Goal: Task Accomplishment & Management: Use online tool/utility

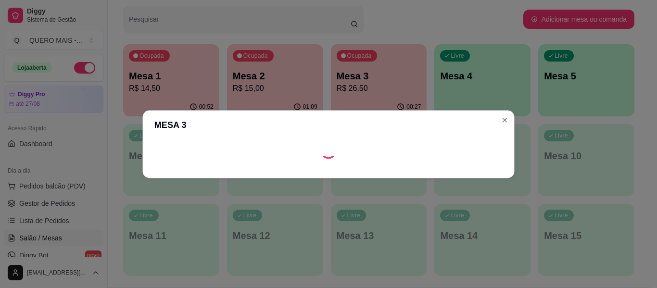
scroll to position [96, 0]
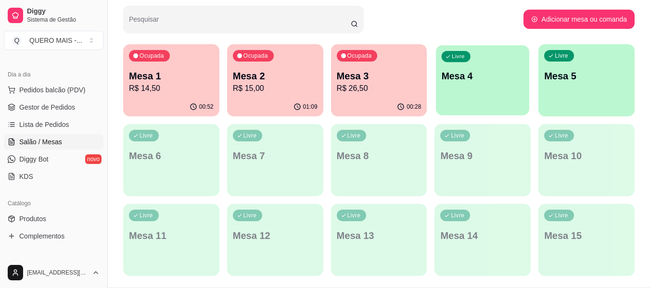
click at [486, 86] on div "Livre Mesa 4" at bounding box center [482, 74] width 93 height 59
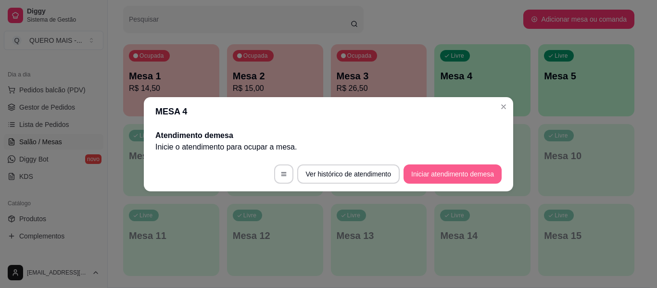
click at [456, 180] on button "Iniciar atendimento de mesa" at bounding box center [453, 174] width 98 height 19
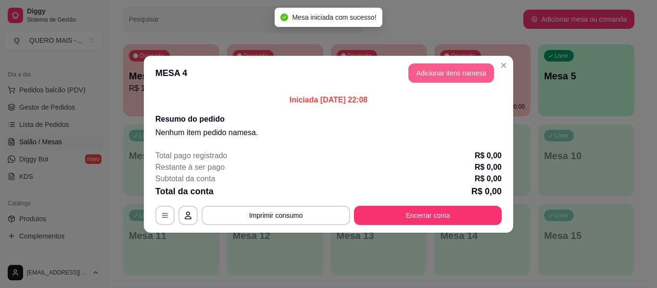
click at [435, 74] on button "Adicionar itens na mesa" at bounding box center [451, 72] width 86 height 19
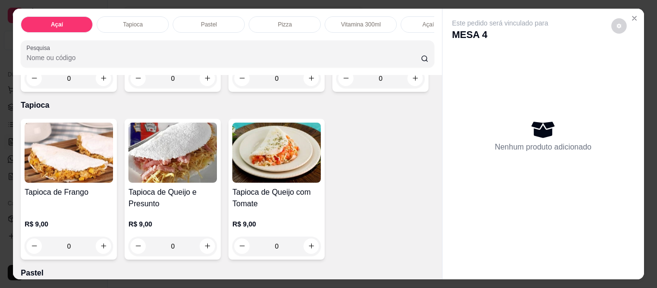
scroll to position [337, 0]
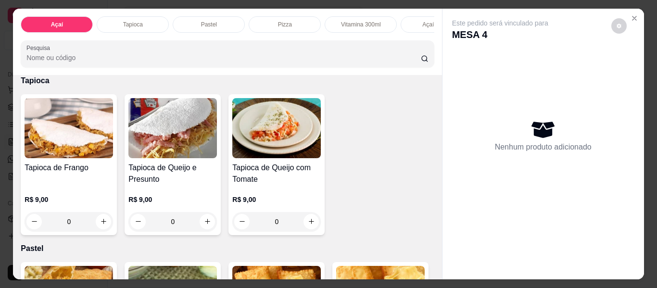
click at [232, 63] on div "0" at bounding box center [276, 53] width 89 height 19
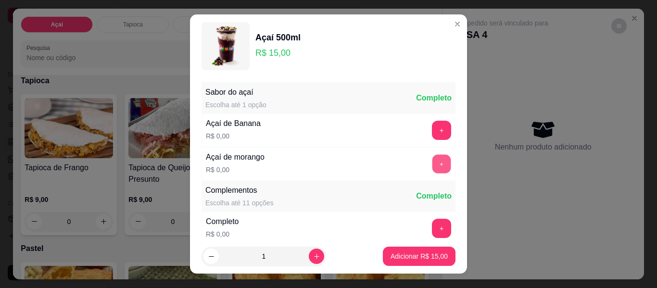
click at [432, 161] on button "+" at bounding box center [441, 164] width 19 height 19
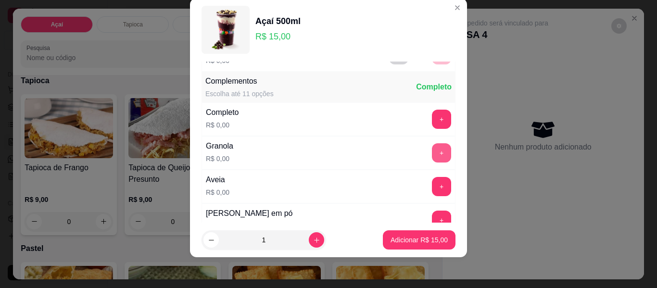
scroll to position [103, 0]
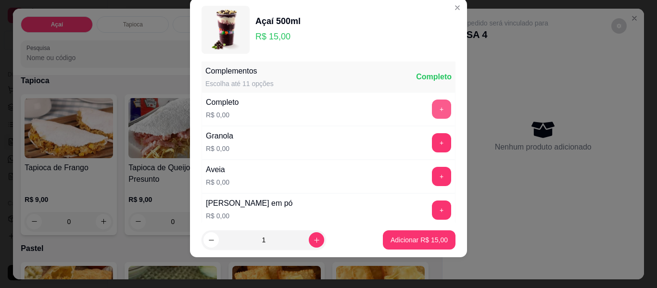
click at [432, 109] on button "+" at bounding box center [441, 109] width 19 height 19
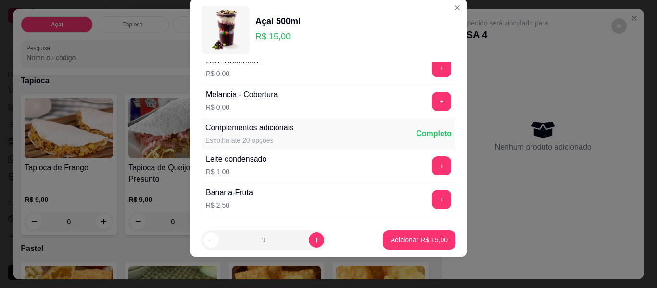
scroll to position [746, 0]
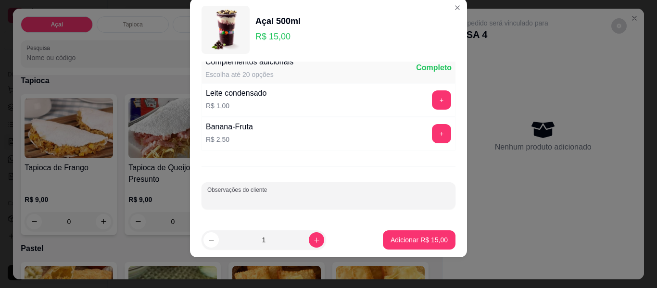
click at [325, 195] on input "Observações do cliente" at bounding box center [328, 200] width 242 height 10
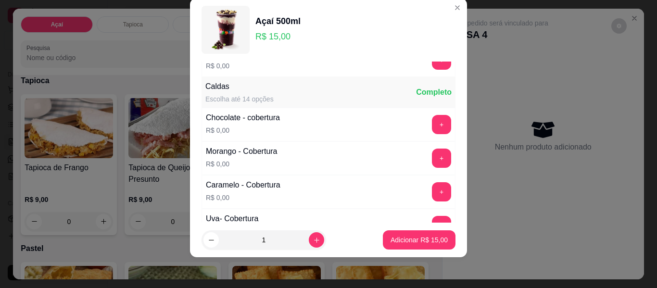
scroll to position [506, 0]
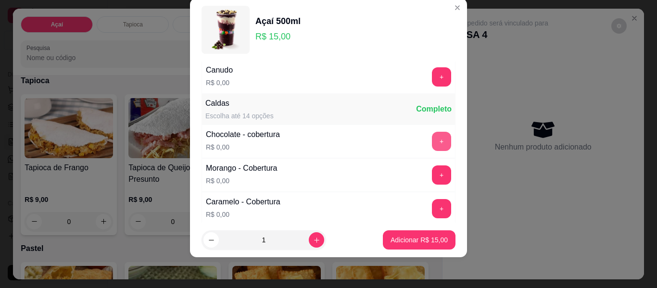
type input "sem flocos de arroz e sem aveia"
click at [432, 138] on button "+" at bounding box center [441, 141] width 19 height 19
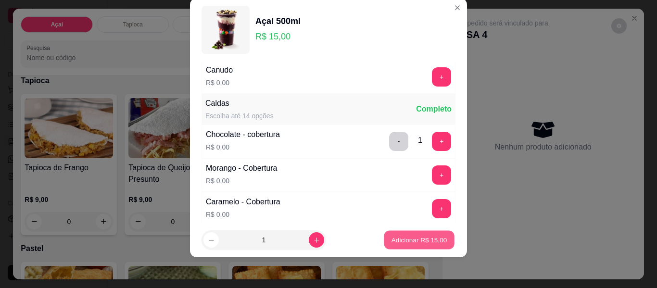
click at [399, 237] on p "Adicionar R$ 15,00" at bounding box center [420, 239] width 56 height 9
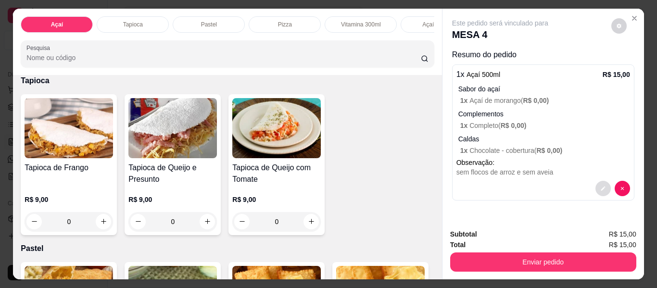
click at [596, 187] on button "decrease-product-quantity" at bounding box center [603, 188] width 15 height 15
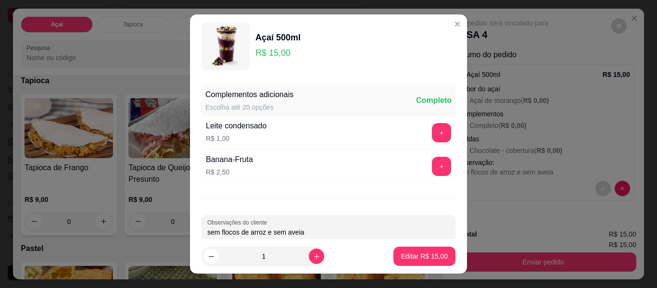
scroll to position [746, 0]
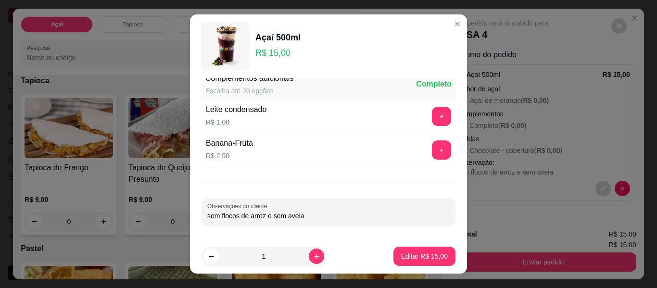
click at [316, 214] on input "sem flocos de arroz e sem aveia" at bounding box center [328, 216] width 242 height 10
type input "sem flocos de arroz e sem aveia - calda de chocolate no fundo e de uva em cima"
click at [404, 255] on p "Editar R$ 15,00" at bounding box center [424, 257] width 47 height 10
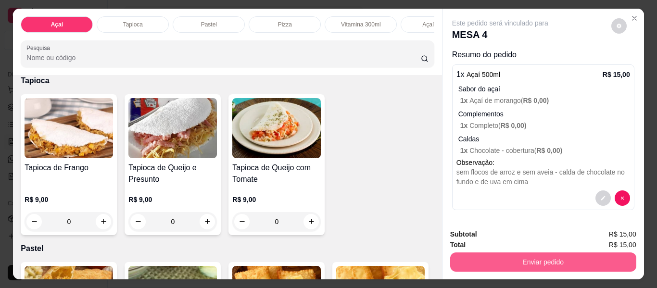
click at [505, 265] on button "Enviar pedido" at bounding box center [543, 262] width 186 height 19
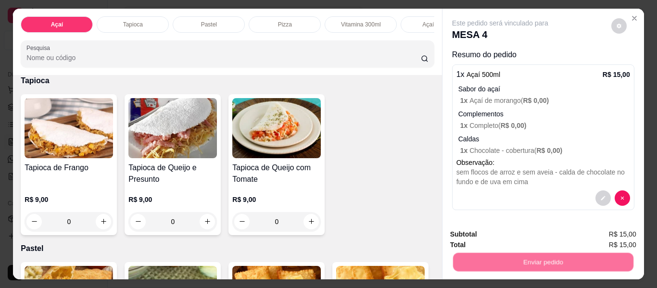
click at [490, 234] on button "Não registrar e enviar pedido" at bounding box center [511, 235] width 100 height 18
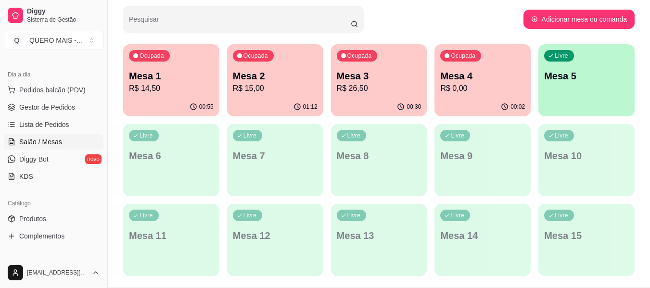
click at [568, 100] on div "Livre Mesa 5" at bounding box center [586, 74] width 96 height 61
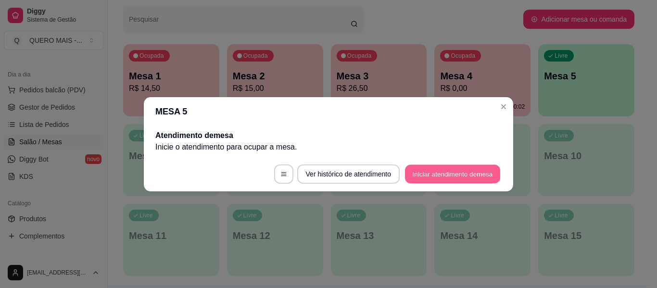
click at [446, 180] on button "Iniciar atendimento de mesa" at bounding box center [452, 174] width 95 height 19
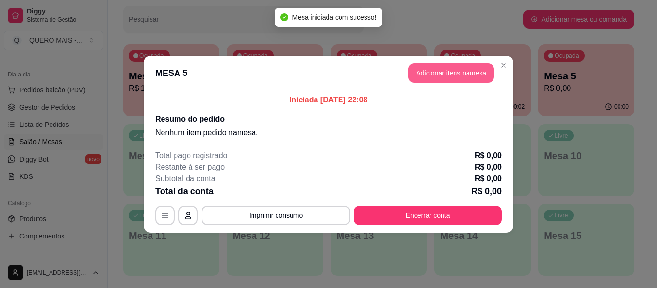
click at [442, 74] on button "Adicionar itens na mesa" at bounding box center [451, 72] width 86 height 19
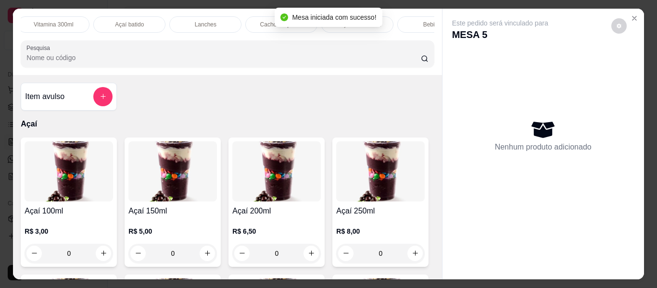
scroll to position [0, 415]
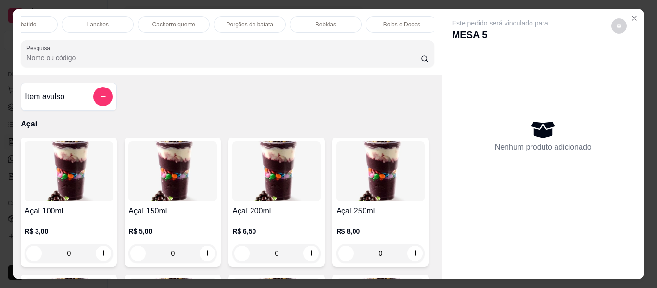
click at [77, 22] on div "Lanches" at bounding box center [98, 24] width 72 height 16
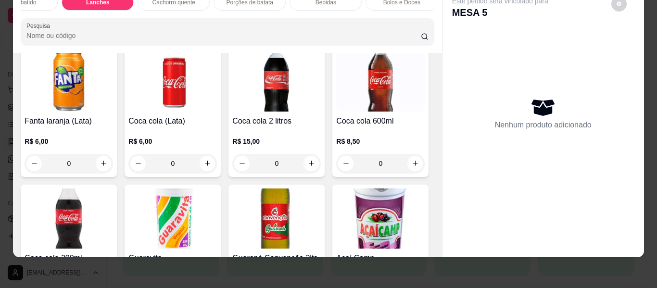
scroll to position [1938, 0]
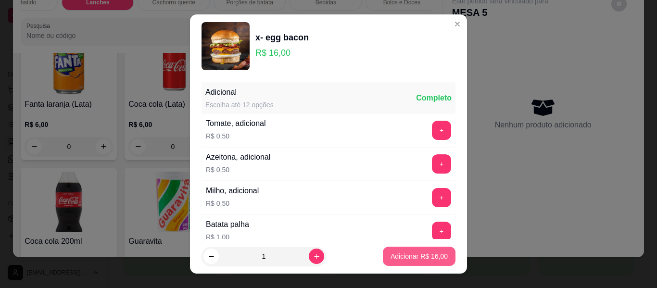
click at [396, 256] on p "Adicionar R$ 16,00" at bounding box center [419, 257] width 57 height 10
type input "1"
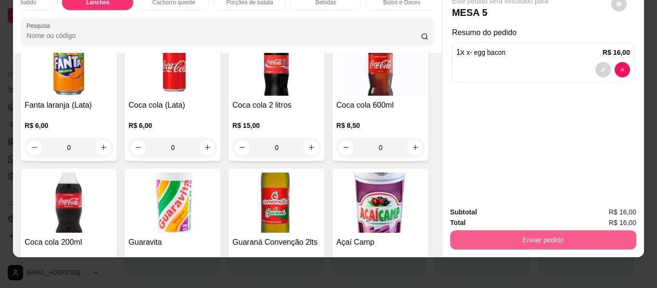
click at [499, 230] on button "Enviar pedido" at bounding box center [543, 239] width 186 height 19
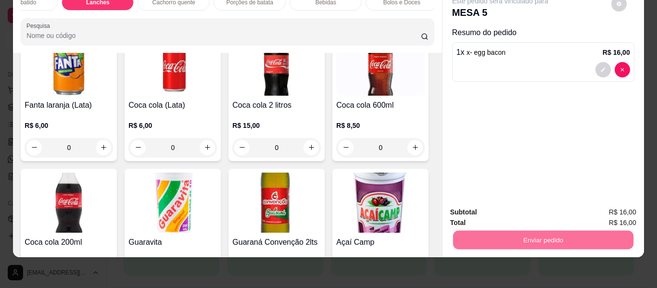
click at [491, 207] on button "Não registrar e enviar pedido" at bounding box center [511, 209] width 100 height 18
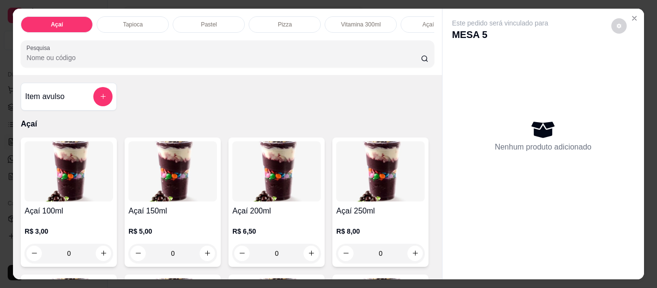
click at [631, 15] on icon "Close" at bounding box center [635, 18] width 8 height 8
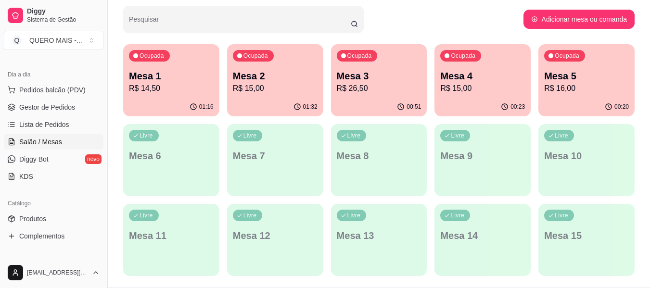
click at [270, 80] on p "Mesa 2" at bounding box center [275, 75] width 85 height 13
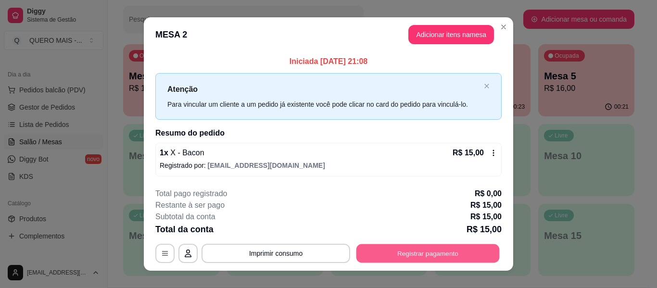
click at [418, 255] on button "Registrar pagamento" at bounding box center [427, 253] width 143 height 19
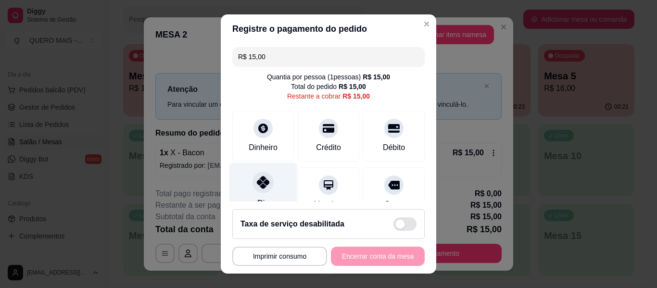
click at [257, 180] on icon at bounding box center [263, 182] width 13 height 13
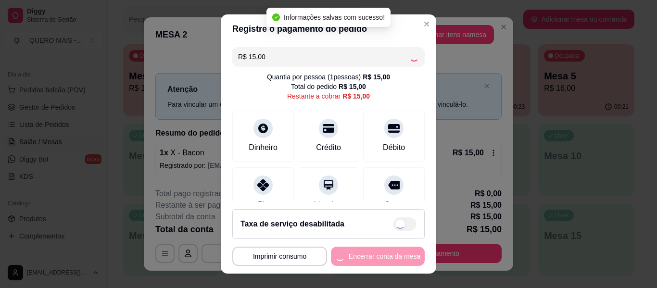
type input "R$ 0,00"
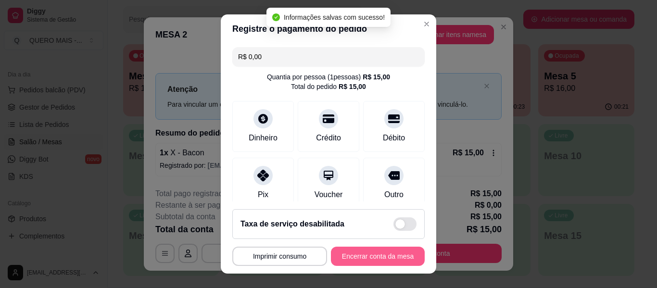
click at [369, 256] on button "Encerrar conta da mesa" at bounding box center [378, 256] width 94 height 19
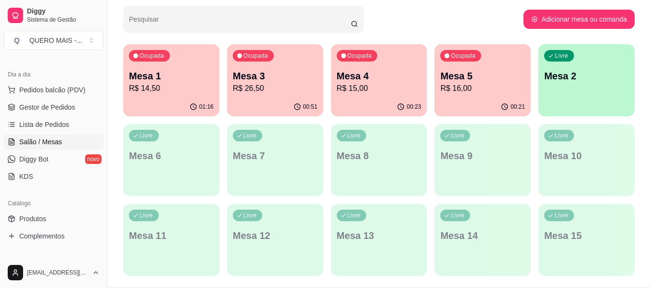
click at [354, 79] on p "Mesa 4" at bounding box center [379, 75] width 85 height 13
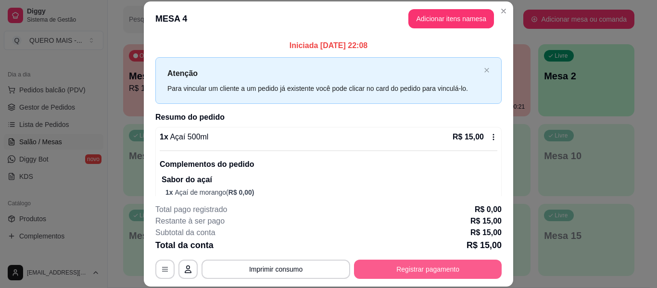
click at [425, 262] on button "Registrar pagamento" at bounding box center [428, 269] width 148 height 19
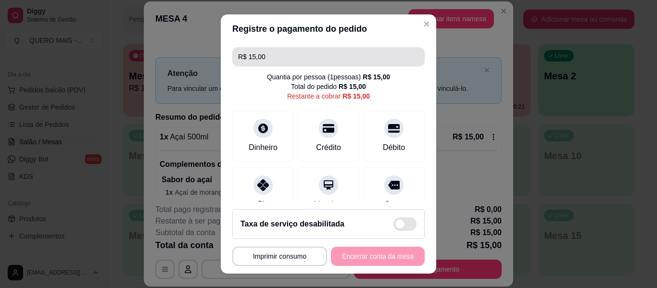
click at [271, 56] on input "R$ 15,00" at bounding box center [328, 56] width 181 height 19
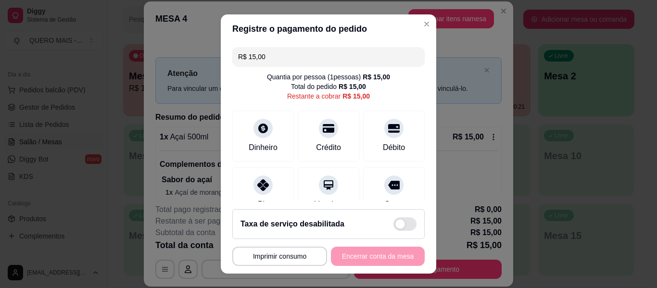
click at [271, 56] on input "R$ 15,00" at bounding box center [328, 56] width 181 height 19
click at [268, 183] on div "Pix" at bounding box center [263, 191] width 68 height 56
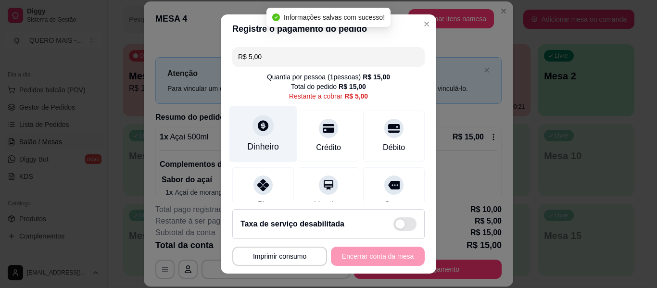
click at [272, 141] on div "Dinheiro" at bounding box center [263, 146] width 32 height 13
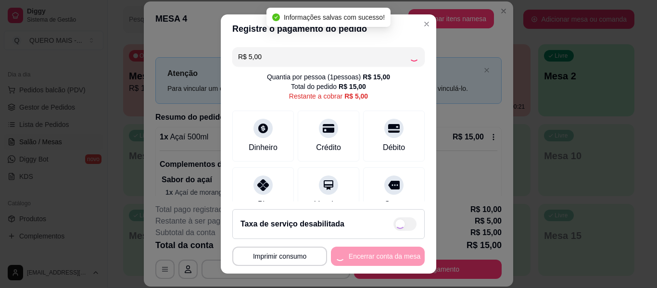
type input "R$ 0,00"
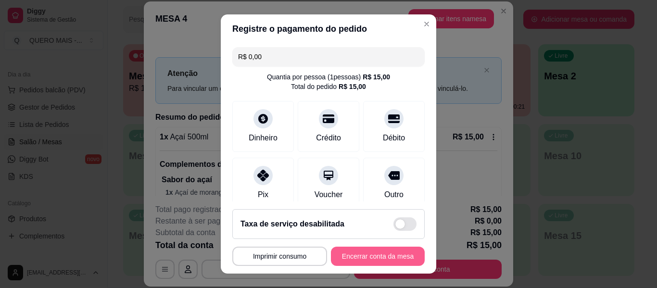
click at [384, 258] on button "Encerrar conta da mesa" at bounding box center [378, 256] width 94 height 19
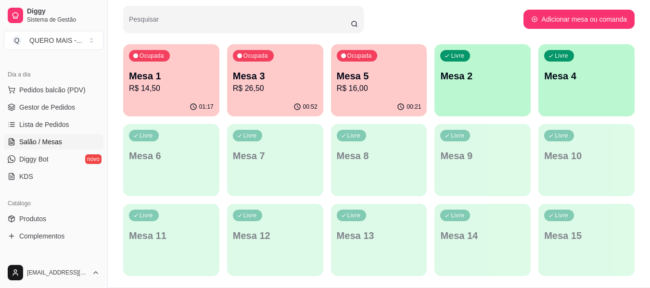
click at [376, 76] on p "Mesa 5" at bounding box center [379, 75] width 85 height 13
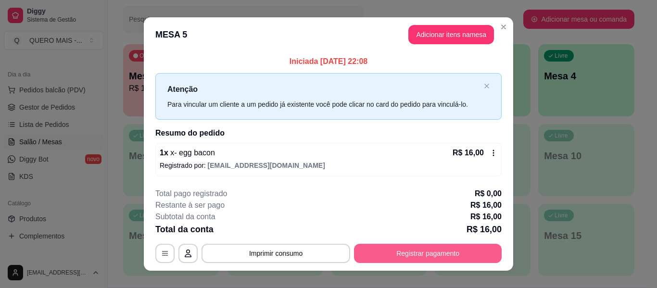
click at [414, 250] on button "Registrar pagamento" at bounding box center [428, 253] width 148 height 19
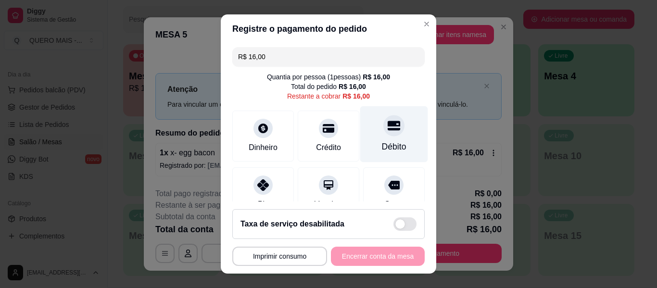
click at [385, 139] on div "Débito" at bounding box center [394, 134] width 68 height 56
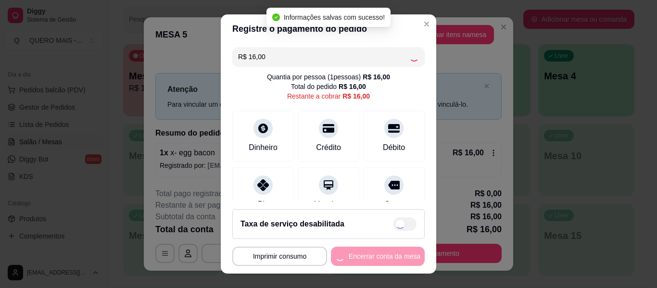
type input "R$ 0,00"
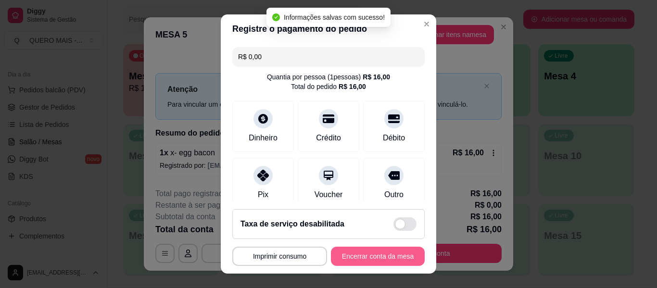
click at [373, 255] on button "Encerrar conta da mesa" at bounding box center [378, 256] width 94 height 19
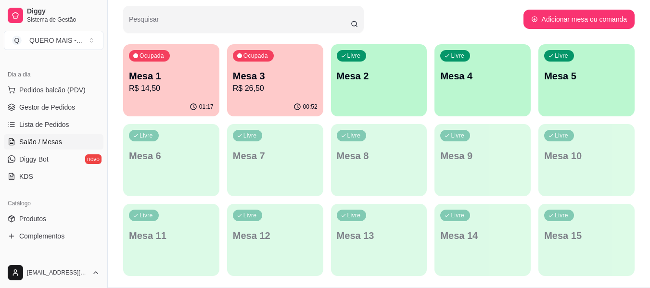
click at [171, 80] on p "Mesa 1" at bounding box center [171, 75] width 85 height 13
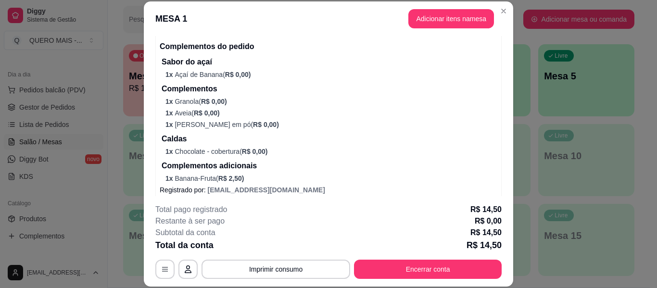
scroll to position [127, 0]
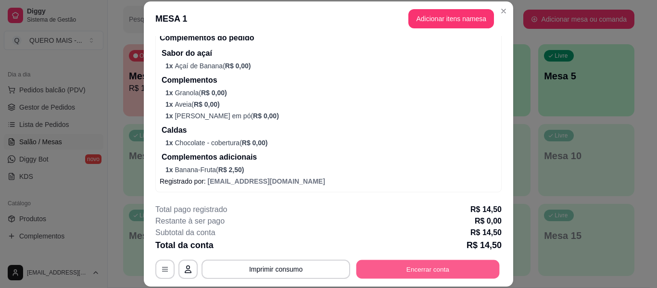
click at [432, 267] on button "Encerrar conta" at bounding box center [427, 269] width 143 height 19
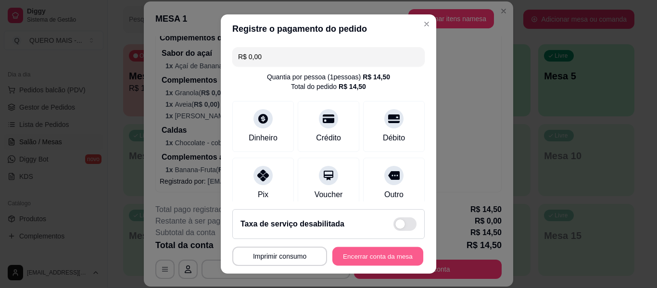
click at [371, 258] on button "Encerrar conta da mesa" at bounding box center [377, 256] width 91 height 19
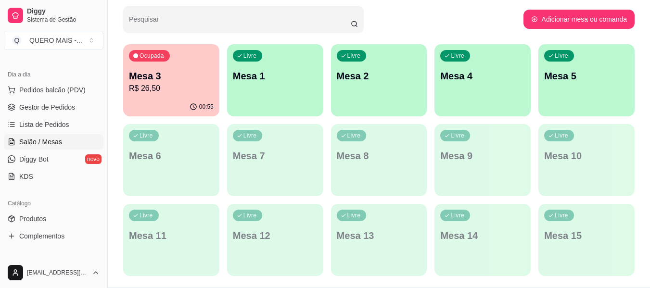
click at [156, 88] on p "R$ 26,50" at bounding box center [171, 89] width 85 height 12
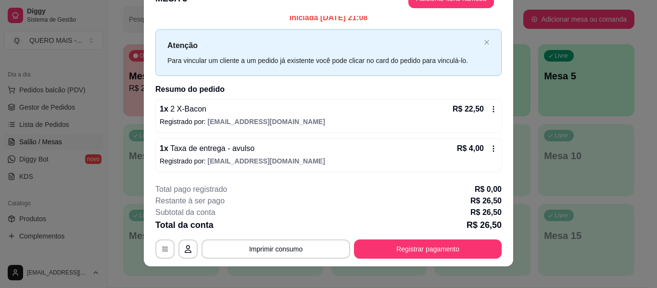
scroll to position [29, 0]
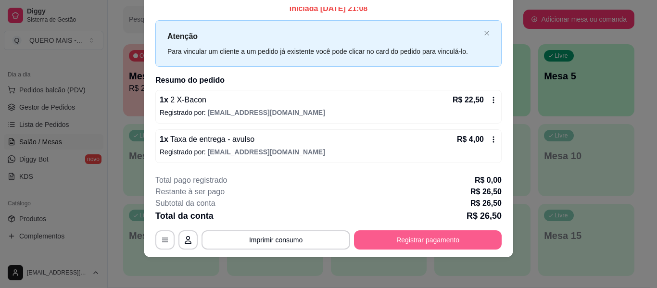
click at [420, 241] on button "Registrar pagamento" at bounding box center [428, 239] width 148 height 19
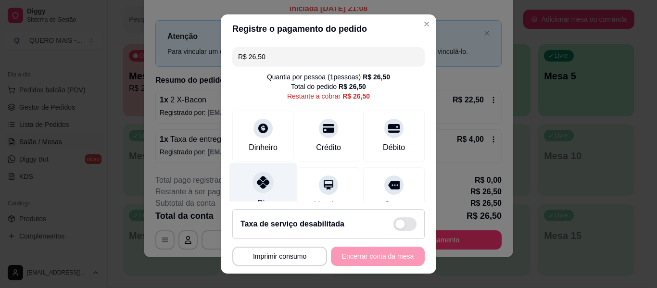
click at [253, 181] on div at bounding box center [263, 182] width 21 height 21
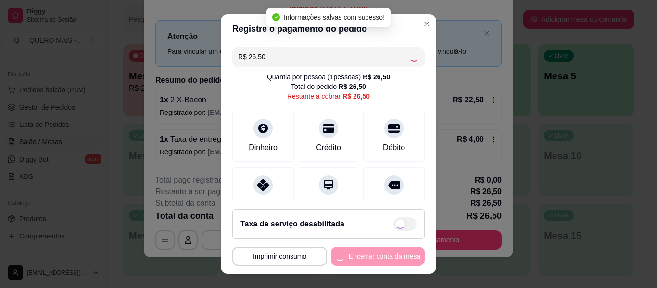
type input "R$ 0,00"
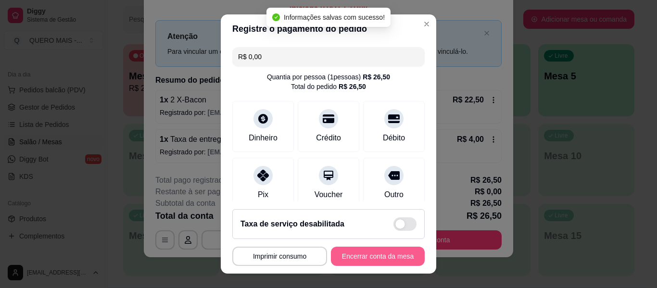
click at [368, 258] on button "Encerrar conta da mesa" at bounding box center [378, 256] width 94 height 19
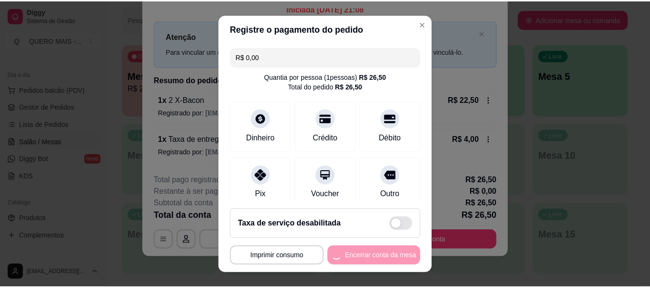
scroll to position [0, 0]
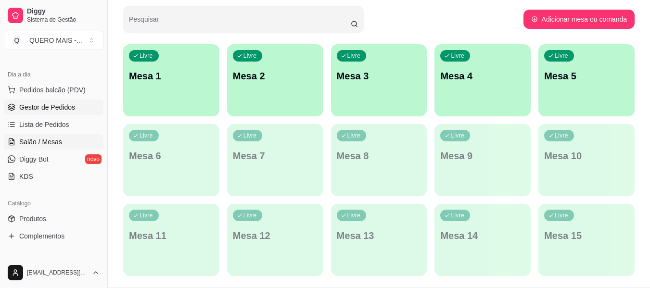
click at [44, 107] on span "Gestor de Pedidos" at bounding box center [47, 107] width 56 height 10
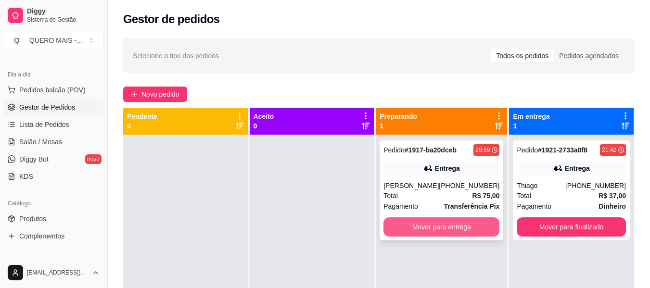
click at [457, 226] on button "Mover para entrega" at bounding box center [441, 226] width 116 height 19
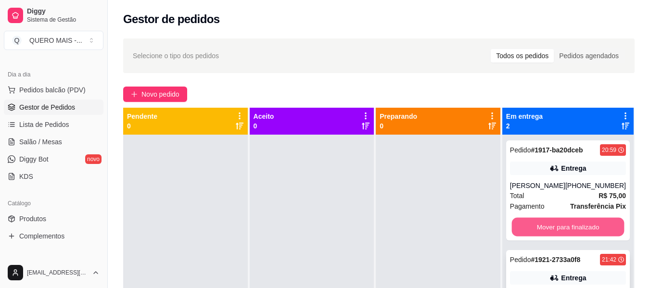
click at [535, 231] on button "Mover para finalizado" at bounding box center [567, 227] width 113 height 19
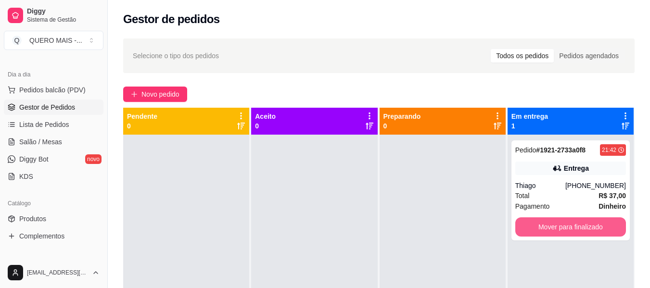
click at [536, 231] on button "Mover para finalizado" at bounding box center [570, 226] width 111 height 19
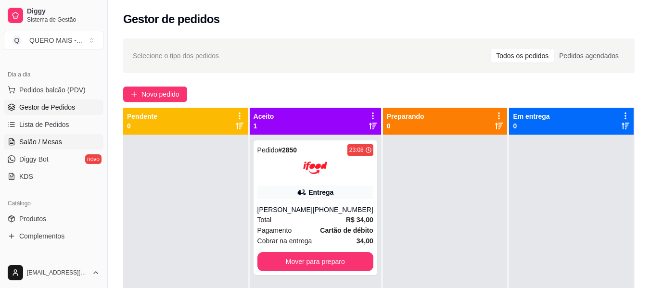
click at [36, 141] on span "Salão / Mesas" at bounding box center [40, 142] width 43 height 10
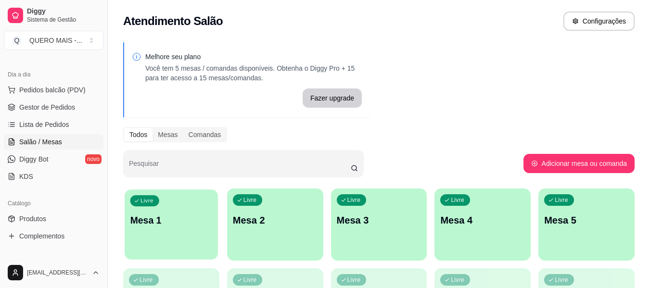
click at [163, 225] on p "Mesa 1" at bounding box center [171, 220] width 82 height 13
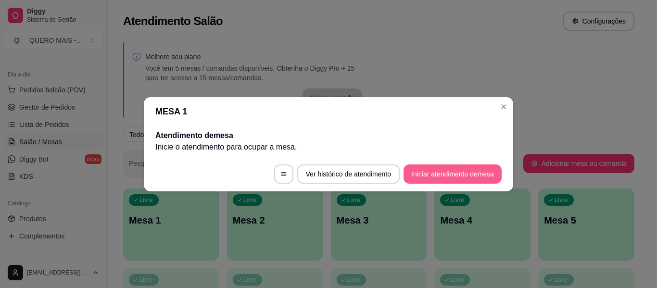
click at [441, 174] on button "Iniciar atendimento de mesa" at bounding box center [453, 174] width 98 height 19
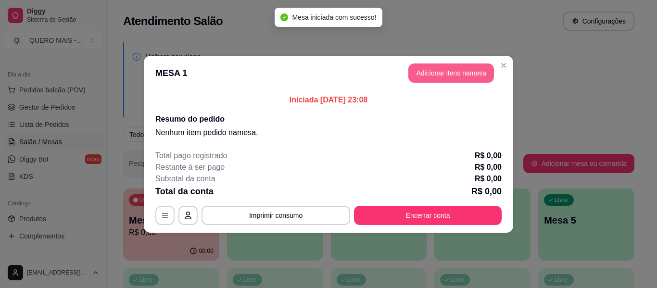
click at [454, 73] on button "Adicionar itens na mesa" at bounding box center [451, 72] width 86 height 19
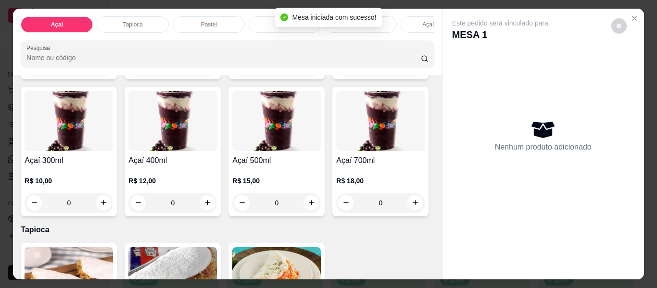
scroll to position [192, 0]
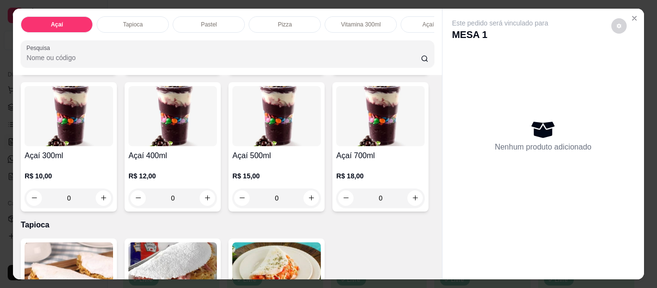
click at [217, 202] on div "0" at bounding box center [172, 198] width 89 height 19
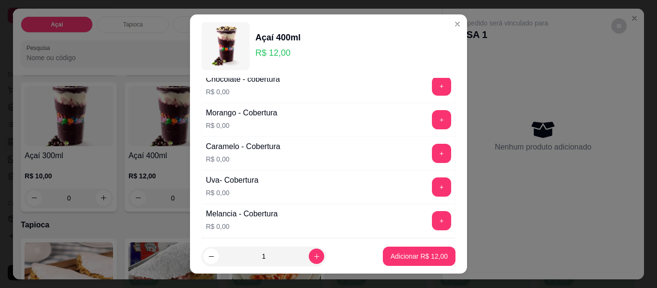
scroll to position [746, 0]
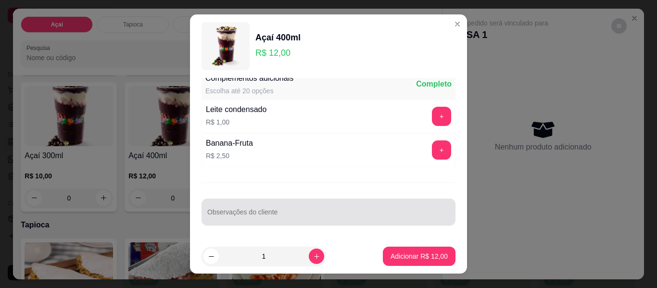
click at [310, 215] on input "Observações do cliente" at bounding box center [328, 216] width 242 height 10
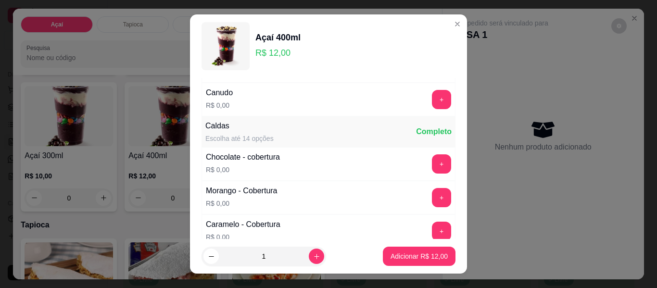
scroll to position [554, 0]
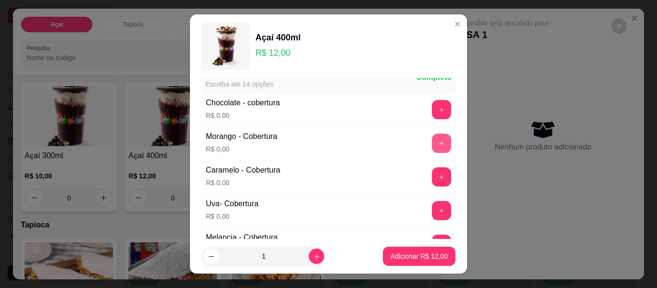
type input "sem granoal, aveia, granulado"
click at [432, 147] on button "+" at bounding box center [441, 143] width 19 height 19
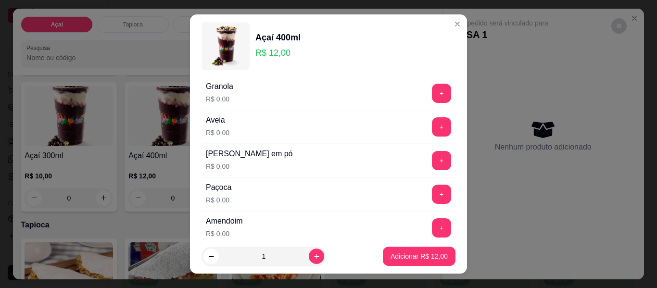
scroll to position [73, 0]
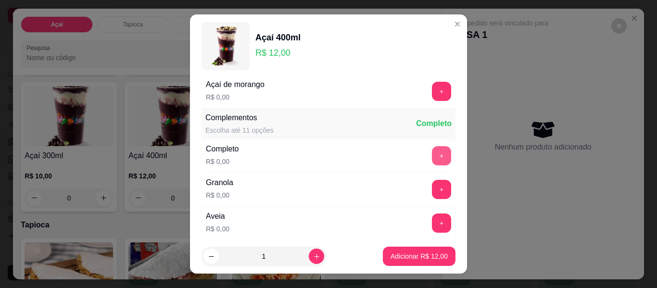
click at [432, 153] on button "+" at bounding box center [441, 155] width 19 height 19
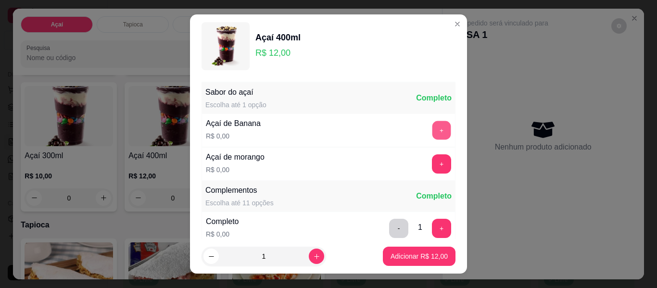
click at [432, 130] on button "+" at bounding box center [441, 130] width 19 height 19
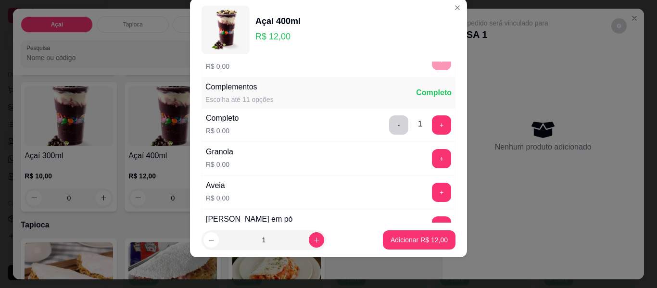
scroll to position [103, 0]
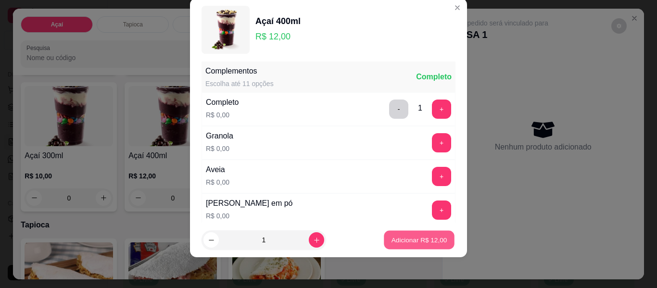
click at [412, 239] on p "Adicionar R$ 12,00" at bounding box center [420, 239] width 56 height 9
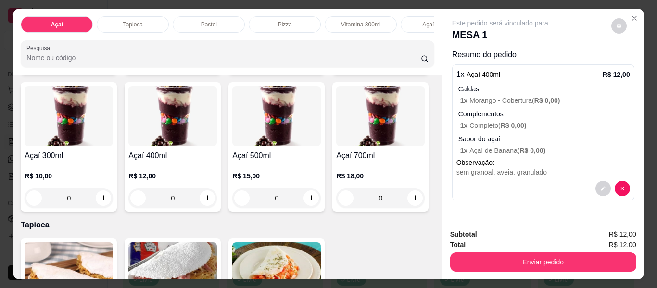
click at [217, 203] on div "0" at bounding box center [172, 198] width 89 height 19
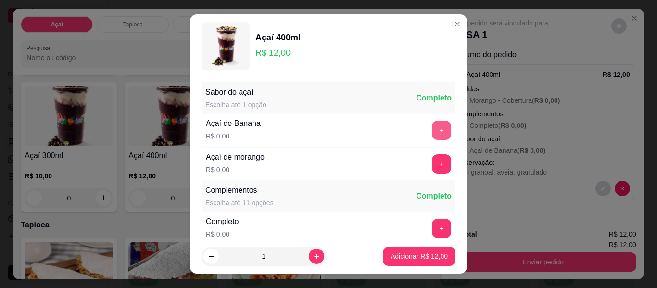
click at [432, 130] on button "+" at bounding box center [441, 130] width 19 height 19
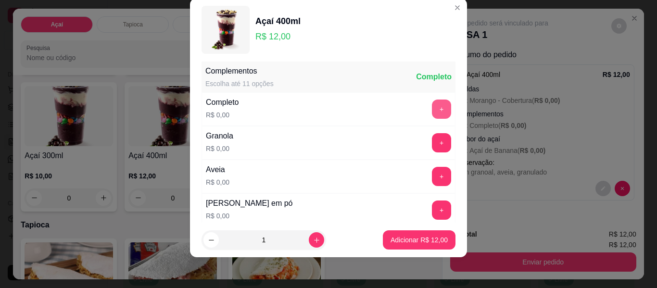
click at [432, 111] on button "+" at bounding box center [441, 109] width 19 height 19
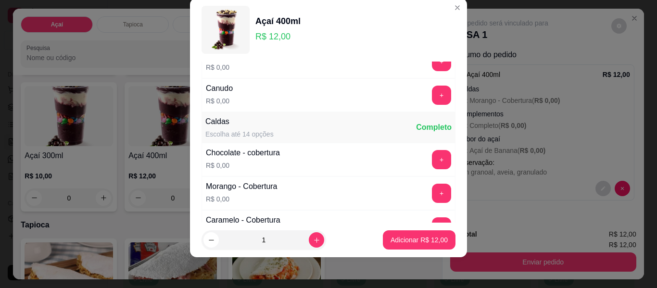
scroll to position [488, 0]
click at [432, 192] on button "+" at bounding box center [441, 192] width 19 height 19
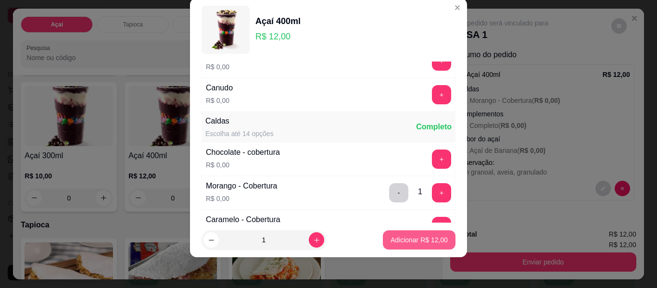
click at [415, 235] on button "Adicionar R$ 12,00" at bounding box center [419, 239] width 73 height 19
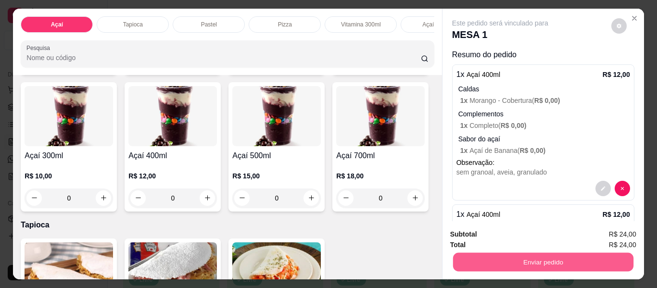
click at [524, 264] on button "Enviar pedido" at bounding box center [543, 262] width 180 height 19
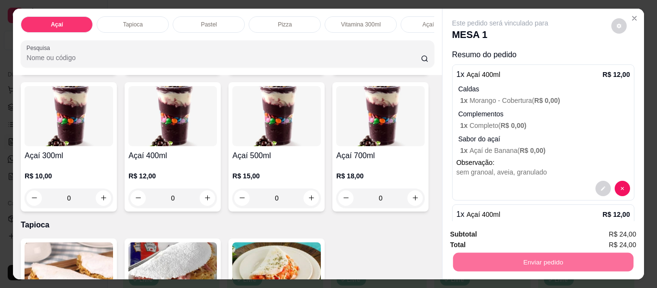
click at [506, 230] on button "Não registrar e enviar pedido" at bounding box center [511, 235] width 100 height 18
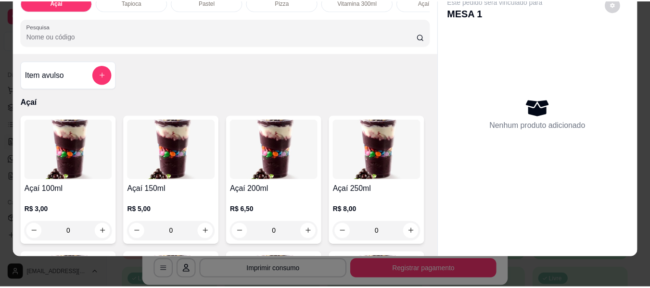
scroll to position [5, 0]
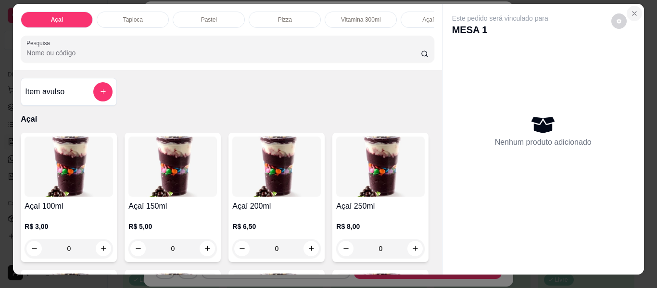
click at [633, 12] on icon "Close" at bounding box center [635, 14] width 4 height 4
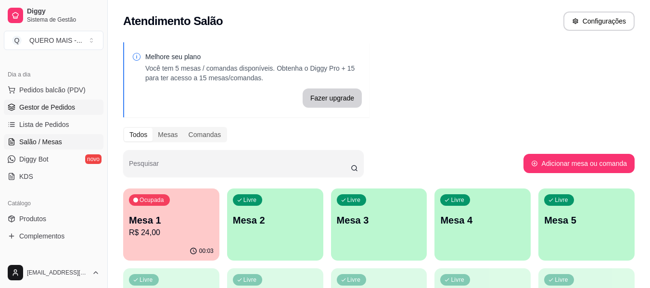
click at [64, 108] on span "Gestor de Pedidos" at bounding box center [47, 107] width 56 height 10
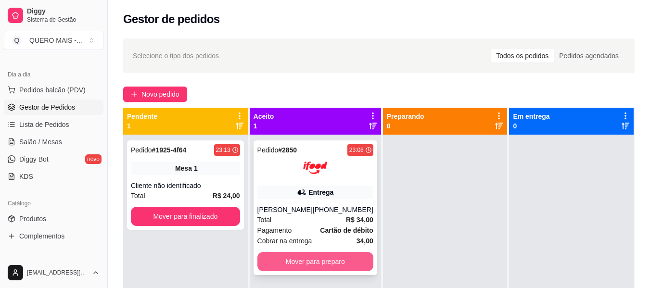
click at [310, 267] on button "Mover para preparo" at bounding box center [315, 261] width 116 height 19
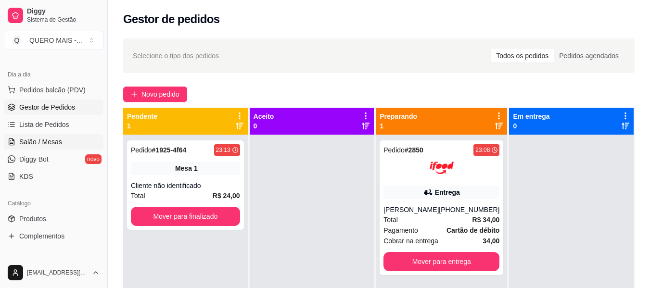
click at [25, 140] on span "Salão / Mesas" at bounding box center [40, 142] width 43 height 10
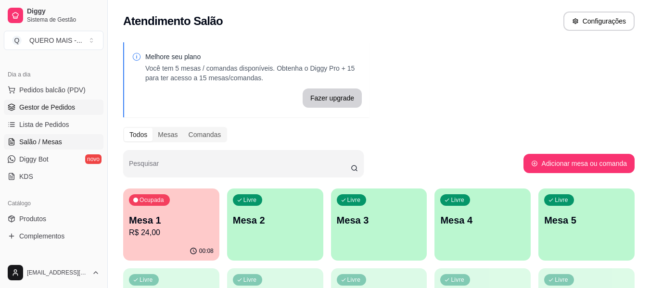
click at [43, 108] on span "Gestor de Pedidos" at bounding box center [47, 107] width 56 height 10
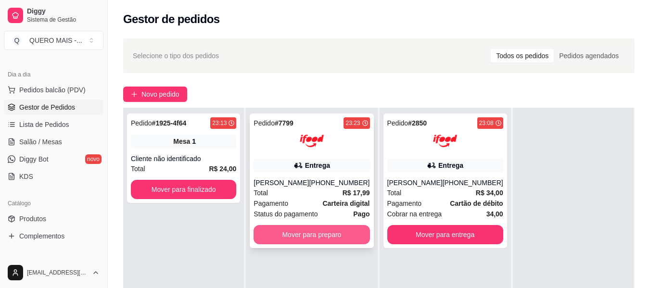
click at [320, 237] on button "Mover para preparo" at bounding box center [312, 234] width 116 height 19
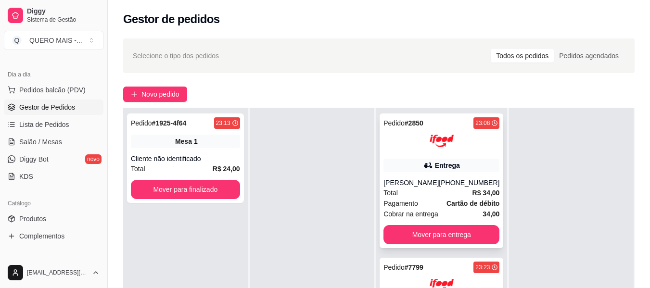
click at [400, 206] on span "Pagamento" at bounding box center [400, 203] width 35 height 11
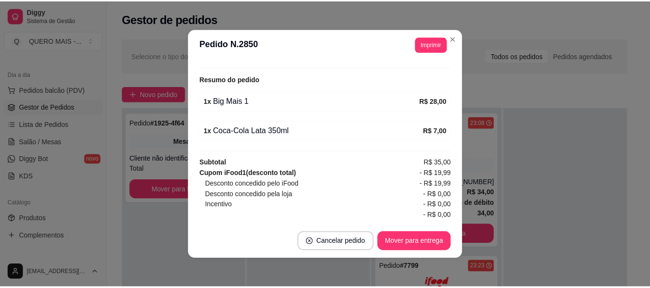
scroll to position [337, 0]
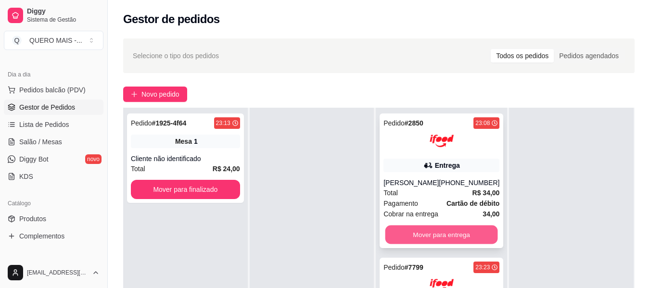
click at [444, 236] on button "Mover para entrega" at bounding box center [441, 235] width 113 height 19
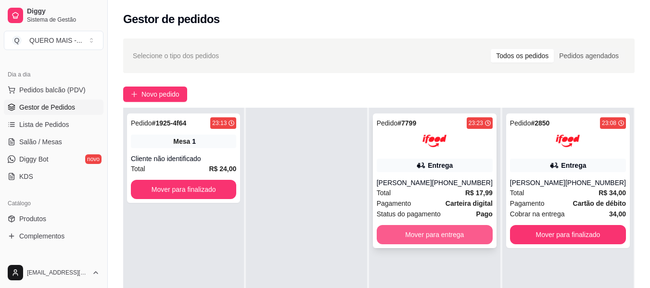
click at [426, 236] on button "Mover para entrega" at bounding box center [435, 234] width 116 height 19
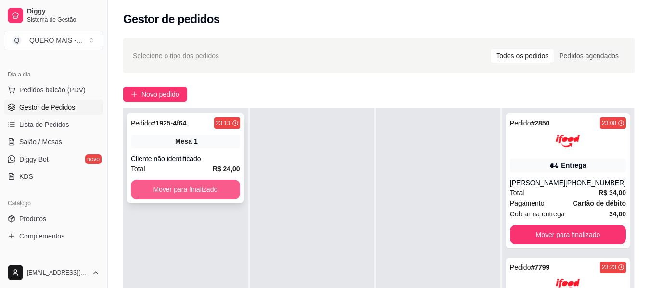
click at [153, 191] on button "Mover para finalizado" at bounding box center [185, 189] width 109 height 19
